Goal: Task Accomplishment & Management: Manage account settings

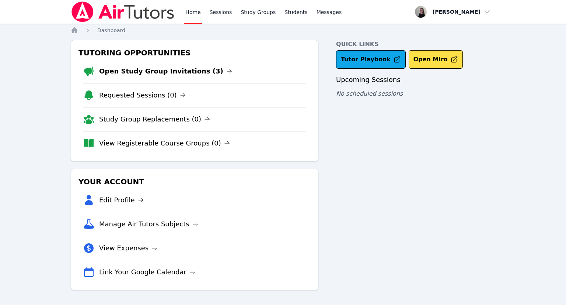
click at [209, 18] on link "Sessions" at bounding box center [220, 12] width 25 height 24
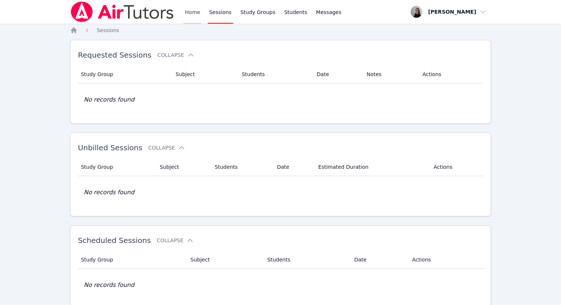
click at [186, 17] on link "Home" at bounding box center [192, 12] width 18 height 24
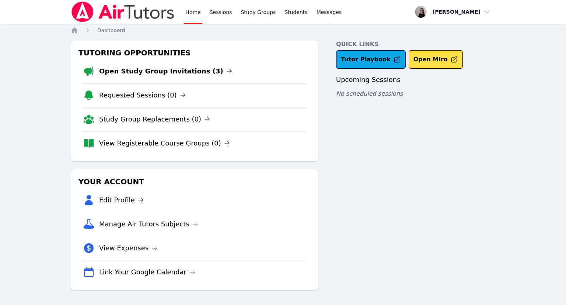
click at [161, 74] on link "Open Study Group Invitations (3)" at bounding box center [165, 71] width 133 height 10
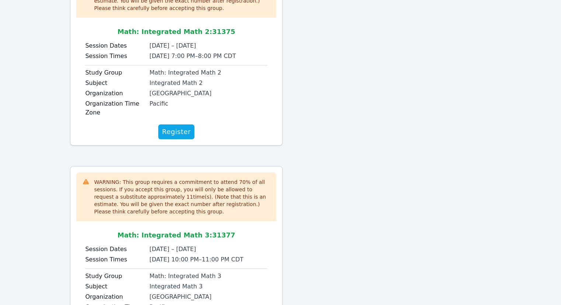
scroll to position [18, 0]
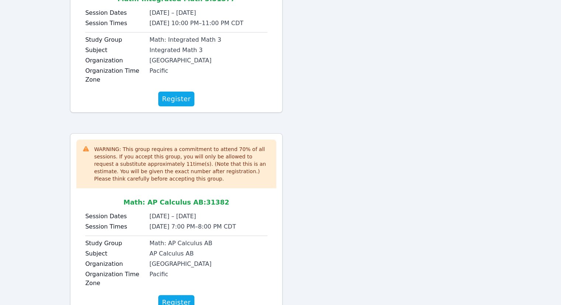
scroll to position [184, 0]
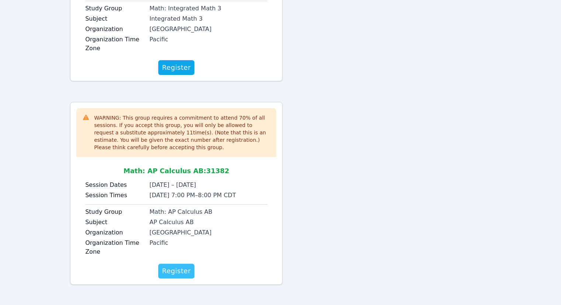
click at [170, 270] on span "Register" at bounding box center [176, 270] width 29 height 10
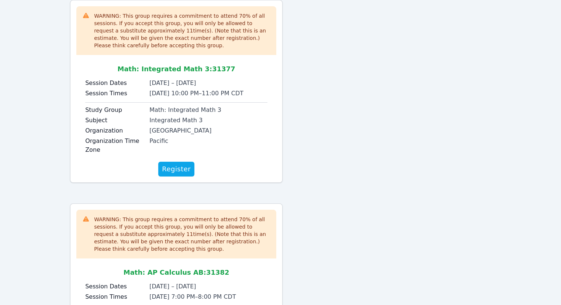
scroll to position [73, 0]
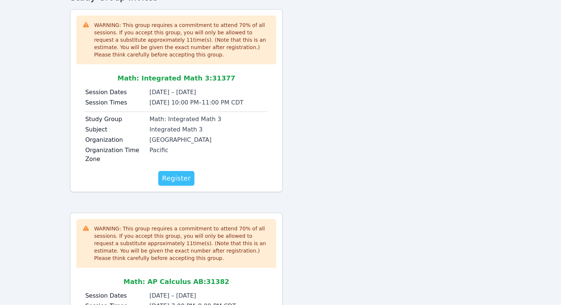
drag, startPoint x: 180, startPoint y: 181, endPoint x: 184, endPoint y: 182, distance: 4.1
click at [180, 181] on span "Register" at bounding box center [176, 178] width 29 height 10
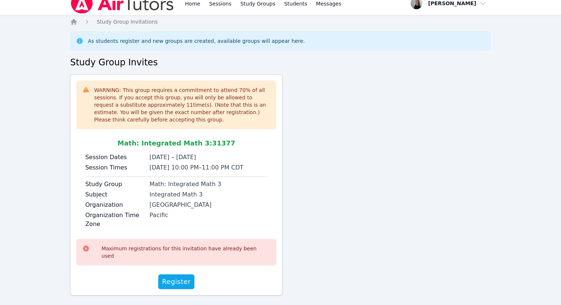
scroll to position [0, 0]
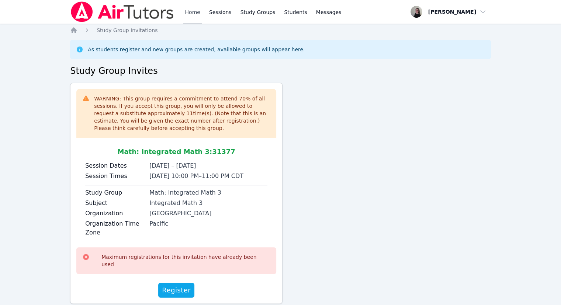
click at [184, 11] on link "Home" at bounding box center [192, 12] width 18 height 24
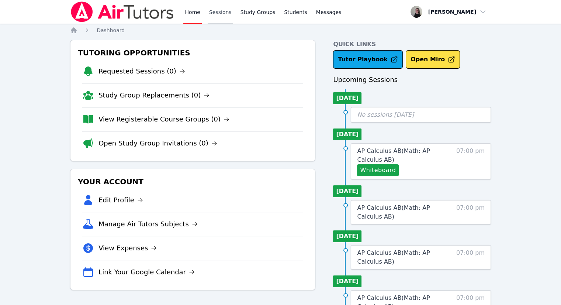
click at [225, 17] on link "Sessions" at bounding box center [220, 12] width 25 height 24
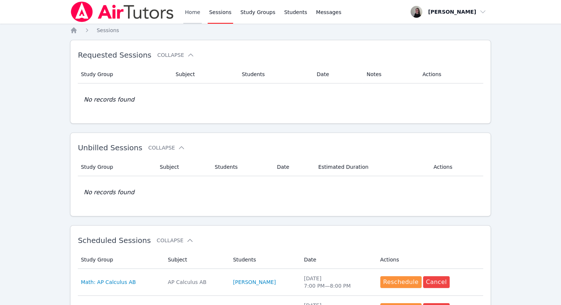
click at [196, 14] on link "Home" at bounding box center [192, 12] width 18 height 24
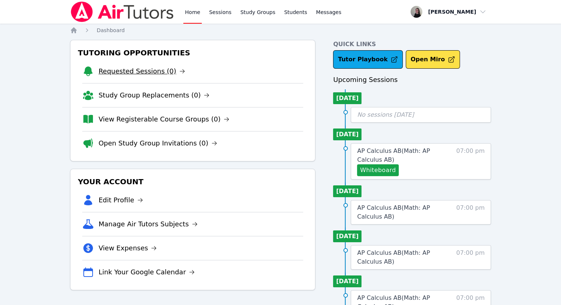
click at [140, 74] on link "Requested Sessions (0)" at bounding box center [141, 71] width 87 height 10
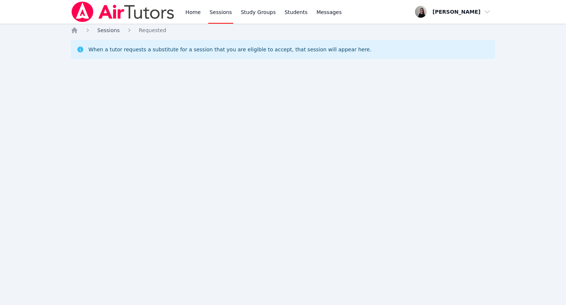
click at [108, 28] on span "Sessions" at bounding box center [108, 30] width 22 height 6
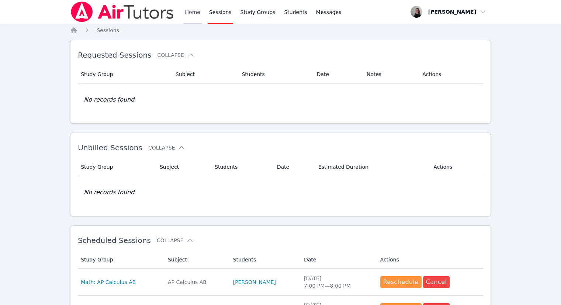
click at [190, 17] on link "Home" at bounding box center [192, 12] width 18 height 24
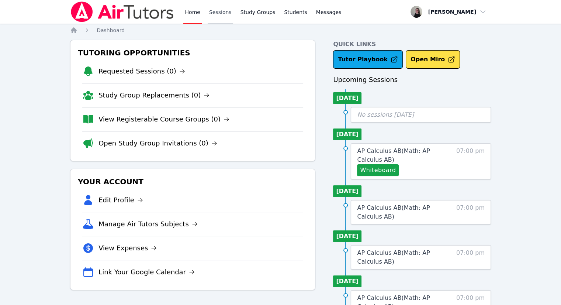
click at [223, 19] on link "Sessions" at bounding box center [220, 12] width 25 height 24
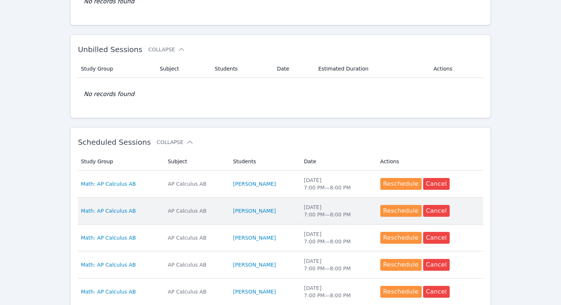
scroll to position [111, 0]
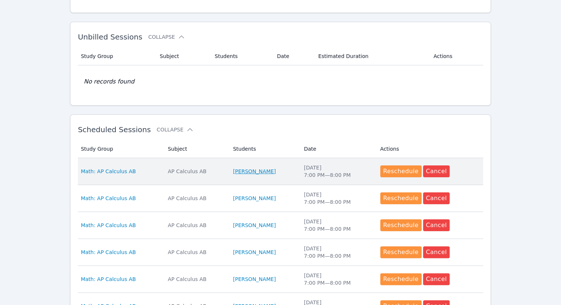
click at [242, 170] on link "[PERSON_NAME]" at bounding box center [254, 170] width 43 height 7
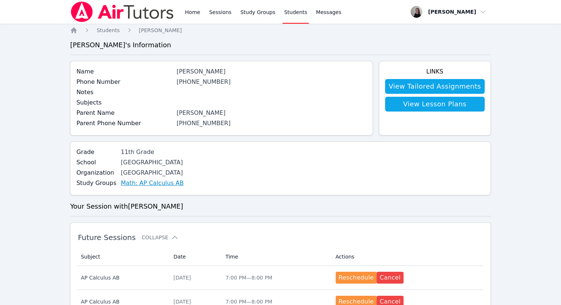
click at [159, 184] on link "Math: AP Calculus AB" at bounding box center [152, 182] width 63 height 9
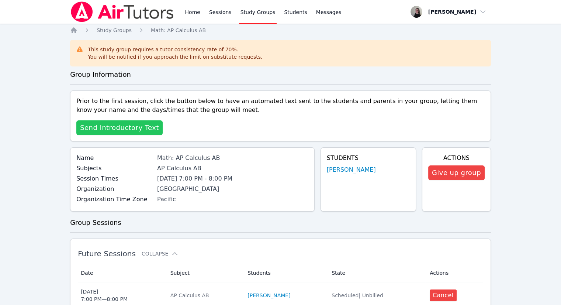
click at [105, 127] on span "Send Introductory Text" at bounding box center [119, 127] width 79 height 10
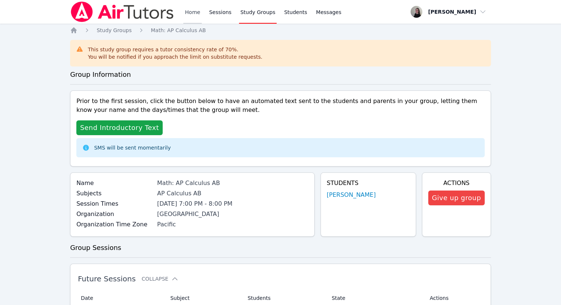
click at [188, 12] on link "Home" at bounding box center [192, 12] width 18 height 24
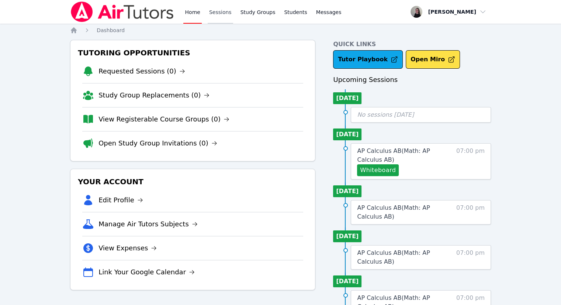
click at [210, 12] on link "Sessions" at bounding box center [220, 12] width 25 height 24
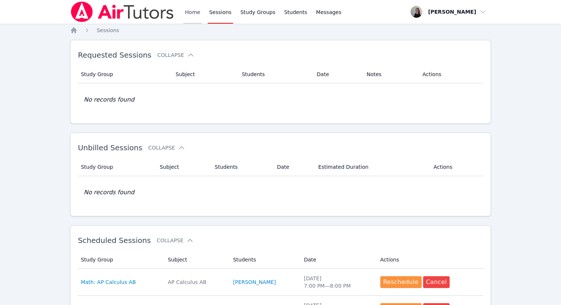
click at [188, 16] on link "Home" at bounding box center [192, 12] width 18 height 24
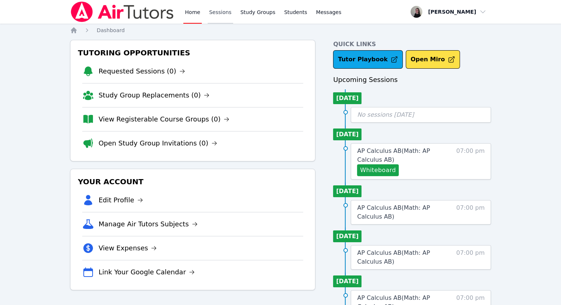
click at [221, 16] on link "Sessions" at bounding box center [220, 12] width 25 height 24
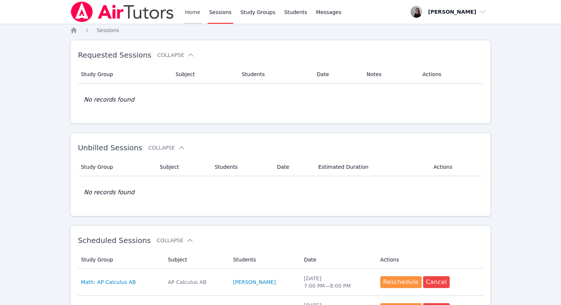
click at [188, 10] on link "Home" at bounding box center [192, 12] width 18 height 24
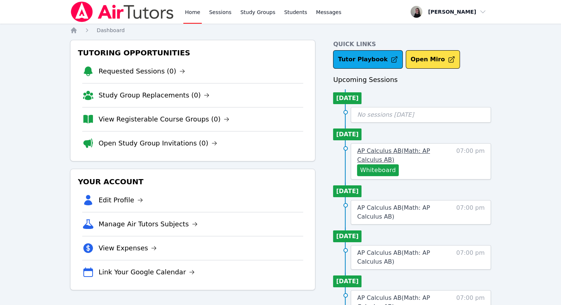
click at [391, 153] on span "AP Calculus AB ( Math: AP Calculus AB )" at bounding box center [393, 155] width 73 height 16
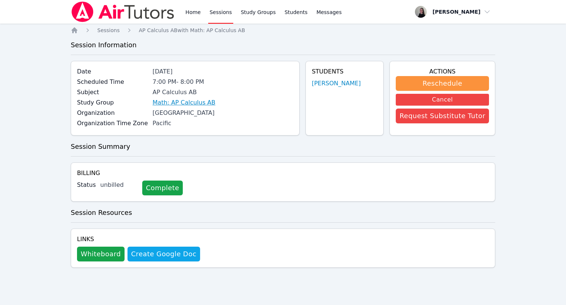
click at [187, 105] on link "Math: AP Calculus AB" at bounding box center [184, 102] width 63 height 9
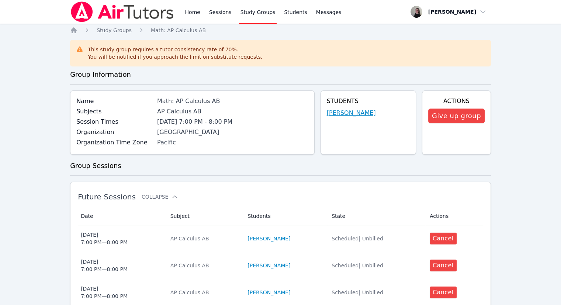
click at [351, 114] on link "[PERSON_NAME]" at bounding box center [351, 112] width 49 height 9
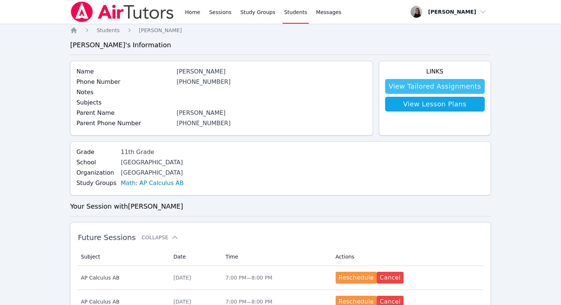
click at [449, 86] on link "View Tailored Assignments" at bounding box center [435, 86] width 100 height 15
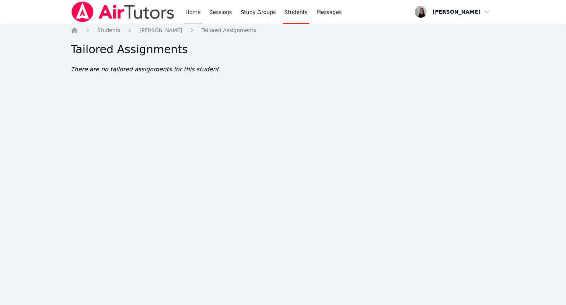
drag, startPoint x: 193, startPoint y: 13, endPoint x: 185, endPoint y: 22, distance: 12.0
click at [193, 13] on link "Home" at bounding box center [193, 12] width 18 height 24
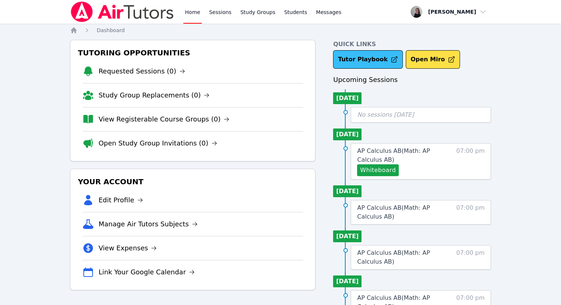
click at [358, 66] on link "Tutor Playbook" at bounding box center [368, 59] width 70 height 18
drag, startPoint x: 205, startPoint y: 14, endPoint x: 209, endPoint y: 13, distance: 4.6
click at [205, 14] on div "Home Sessions Study Groups Students Messages" at bounding box center [262, 12] width 159 height 24
click at [211, 12] on link "Sessions" at bounding box center [220, 12] width 25 height 24
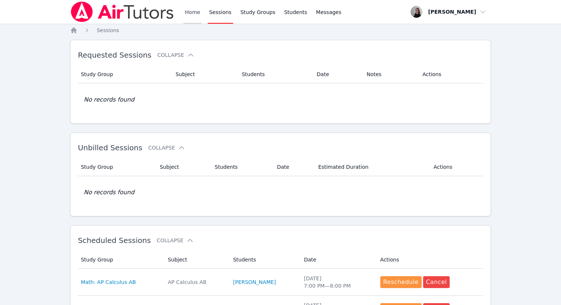
click at [192, 14] on link "Home" at bounding box center [192, 12] width 18 height 24
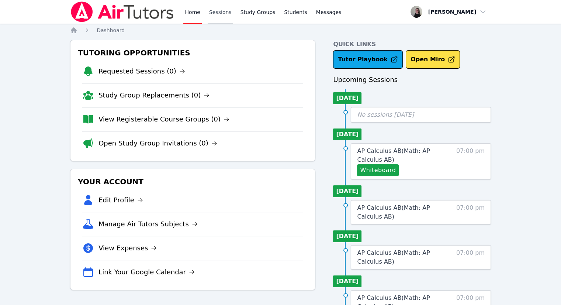
click at [218, 14] on link "Sessions" at bounding box center [220, 12] width 25 height 24
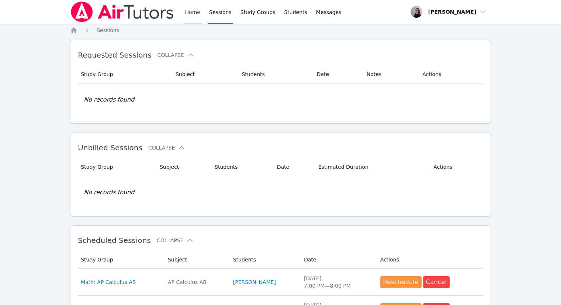
click at [190, 15] on link "Home" at bounding box center [192, 12] width 18 height 24
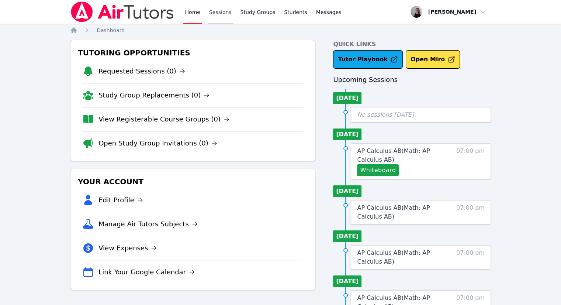
click at [223, 14] on link "Sessions" at bounding box center [220, 12] width 25 height 24
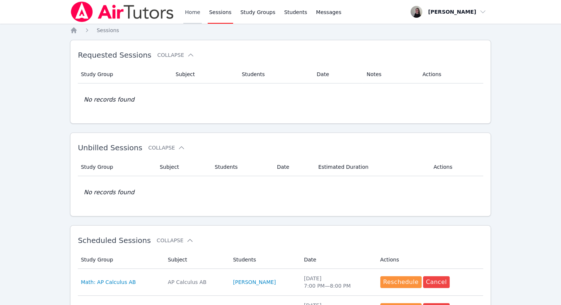
click at [187, 12] on link "Home" at bounding box center [192, 12] width 18 height 24
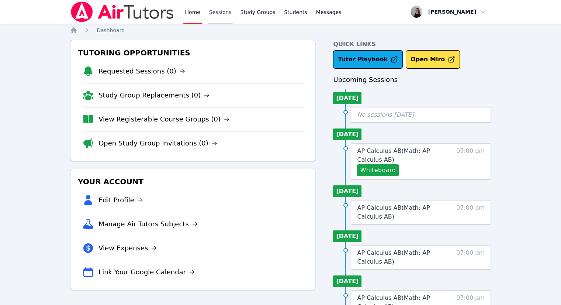
click at [218, 9] on link "Sessions" at bounding box center [220, 12] width 25 height 24
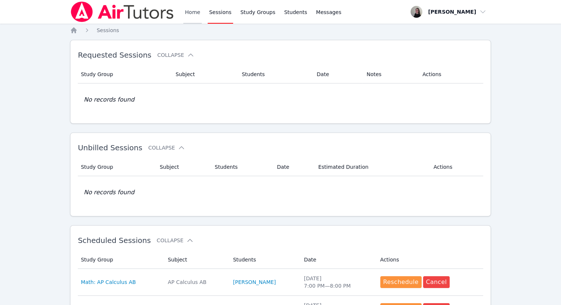
click at [196, 11] on link "Home" at bounding box center [192, 12] width 18 height 24
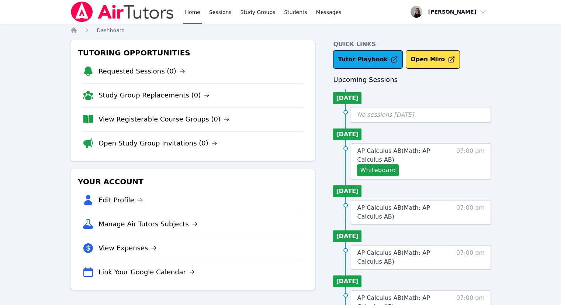
click at [428, 152] on span "AP Calculus AB ( Math: AP Calculus AB )" at bounding box center [393, 155] width 73 height 16
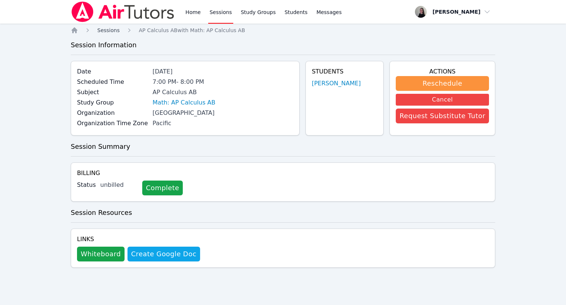
click at [108, 31] on span "Sessions" at bounding box center [108, 30] width 22 height 6
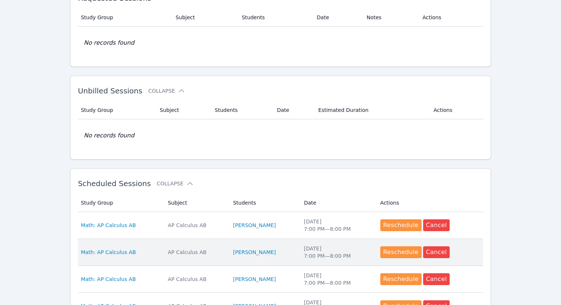
scroll to position [74, 0]
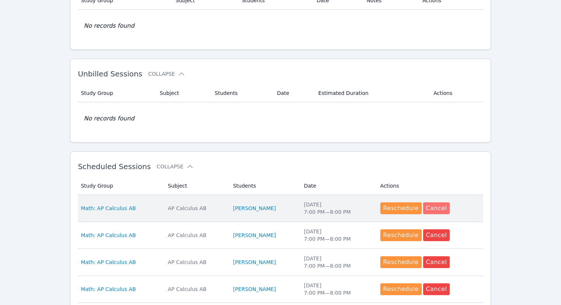
click at [427, 210] on button "Cancel" at bounding box center [436, 208] width 27 height 12
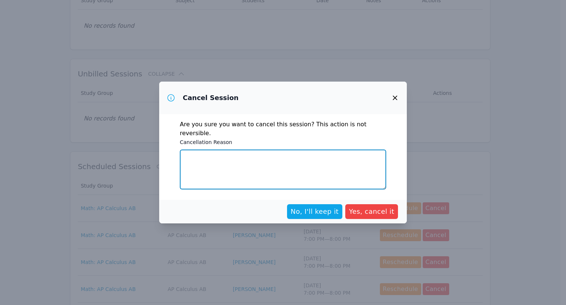
click at [319, 169] on textarea "Cancellation Reason" at bounding box center [283, 169] width 206 height 40
drag, startPoint x: 276, startPoint y: 157, endPoint x: 146, endPoint y: 167, distance: 130.2
click at [146, 166] on div "Cancel Session Are you sure you want to cancel this session? This action is not…" at bounding box center [283, 152] width 566 height 305
type textarea "Parent requested start date of 9/25"
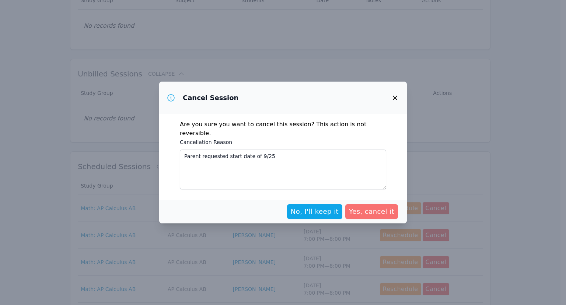
click at [383, 211] on span "Yes, cancel it" at bounding box center [371, 211] width 45 height 10
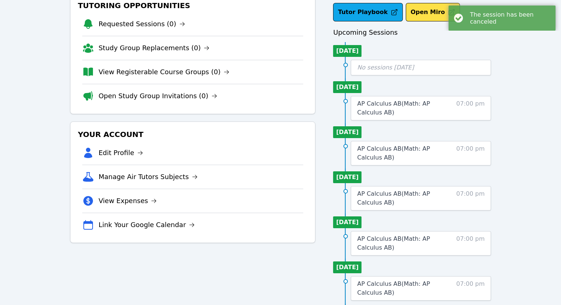
scroll to position [37, 0]
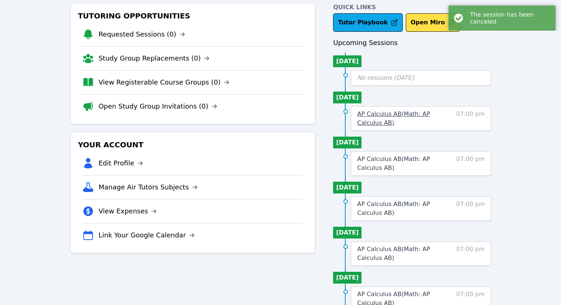
click at [383, 120] on link "AP Calculus AB ( Math: AP Calculus AB )" at bounding box center [404, 118] width 95 height 18
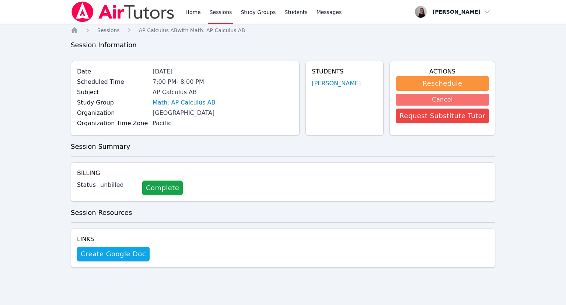
click at [448, 102] on button "Cancel" at bounding box center [442, 100] width 93 height 12
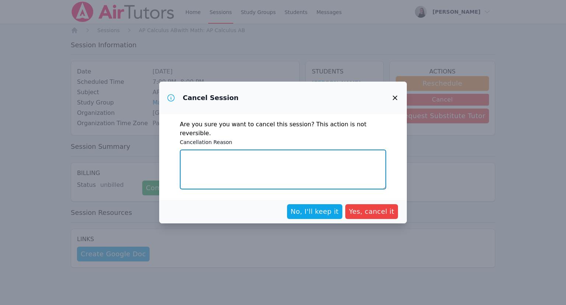
click at [257, 173] on textarea "Cancellation Reason" at bounding box center [283, 169] width 206 height 40
paste textarea "Parent requested start date of 9/25"
type textarea "Parent requested start date of 9/25"
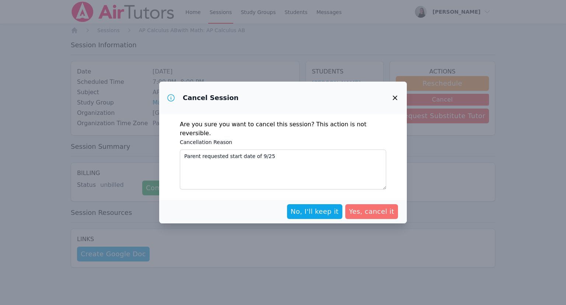
click at [358, 208] on span "Yes, cancel it" at bounding box center [371, 211] width 45 height 10
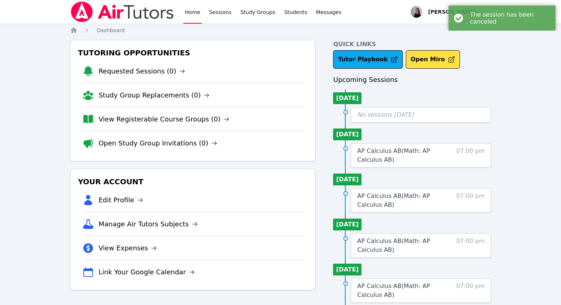
click at [191, 19] on link "Home" at bounding box center [192, 12] width 18 height 24
drag, startPoint x: 130, startPoint y: 16, endPoint x: 161, endPoint y: 15, distance: 31.3
click at [129, 16] on img at bounding box center [122, 11] width 104 height 21
click at [195, 14] on link "Home" at bounding box center [192, 12] width 18 height 24
